Goal: Navigation & Orientation: Find specific page/section

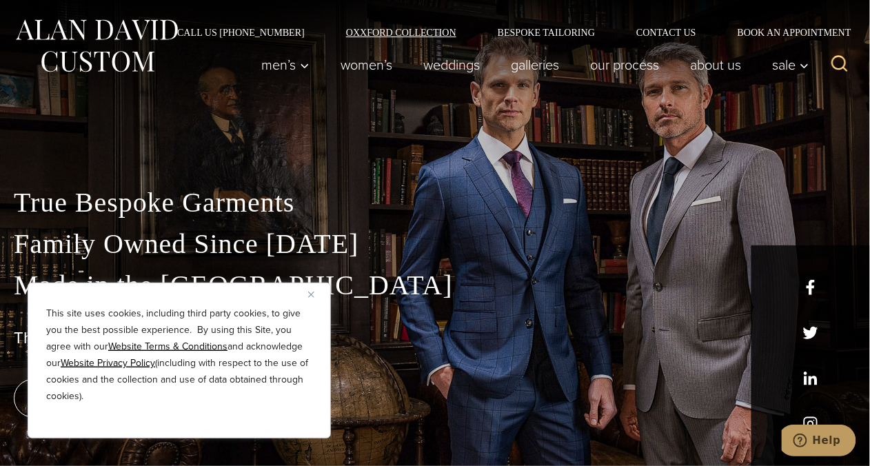
click at [442, 29] on link "Oxxford Collection" at bounding box center [402, 33] width 152 height 10
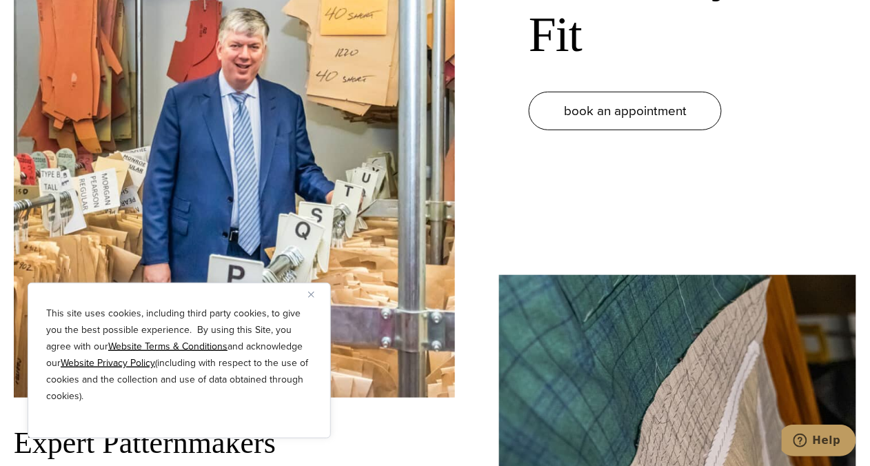
scroll to position [1424, 0]
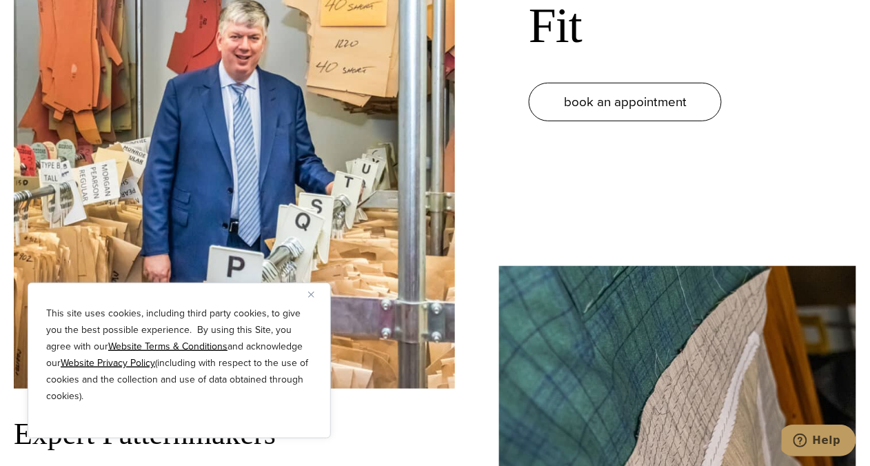
click at [316, 299] on button "Close" at bounding box center [316, 294] width 17 height 17
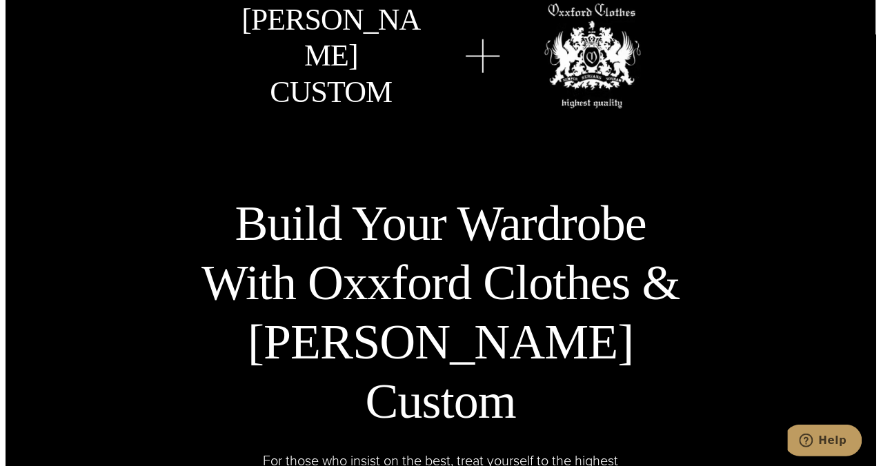
scroll to position [4187, 0]
